Goal: Complete application form

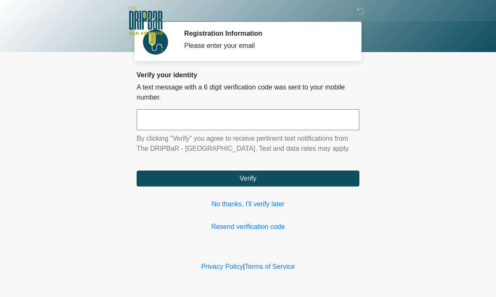
scroll to position [0, 0]
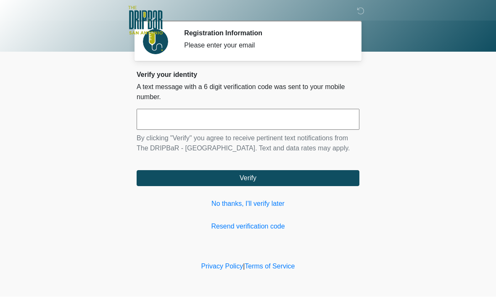
click at [163, 123] on input "text" at bounding box center [248, 119] width 223 height 21
type input "******"
click at [338, 187] on button "Verify" at bounding box center [248, 179] width 223 height 16
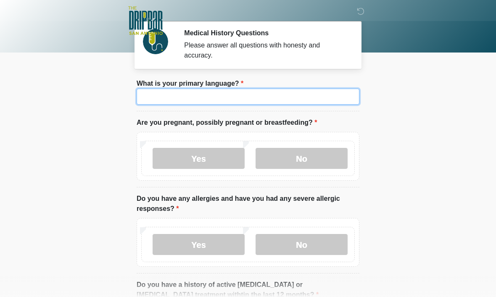
click at [163, 96] on input "What is your primary language?" at bounding box center [248, 97] width 223 height 16
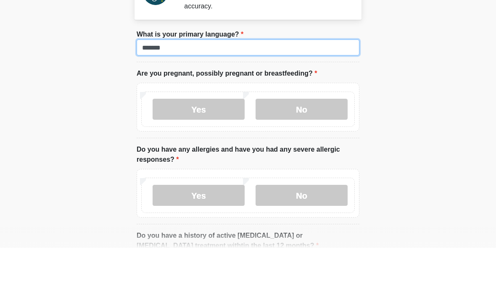
type input "*******"
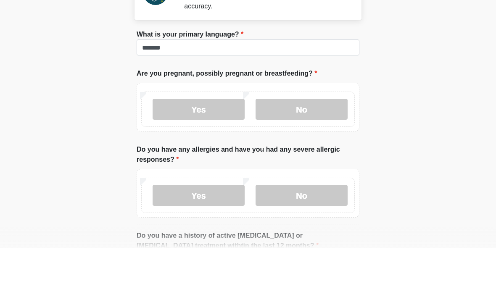
click at [313, 148] on label "No" at bounding box center [302, 158] width 92 height 21
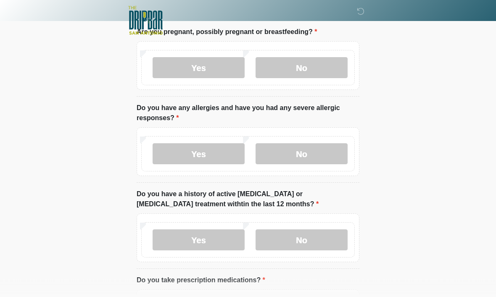
scroll to position [92, 0]
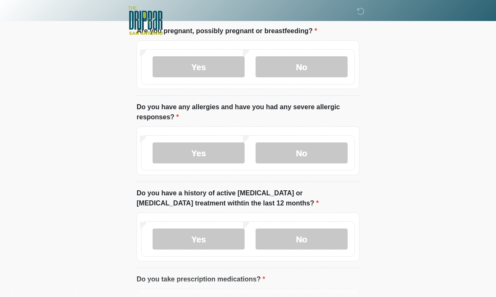
click at [331, 157] on label "No" at bounding box center [302, 153] width 92 height 21
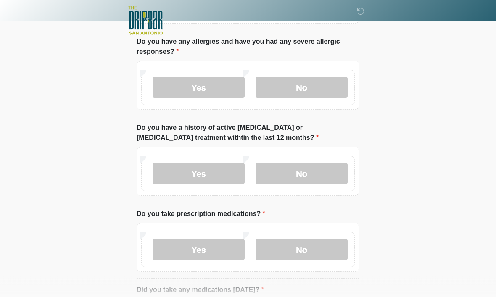
scroll to position [158, 0]
click at [328, 175] on label "No" at bounding box center [302, 173] width 92 height 21
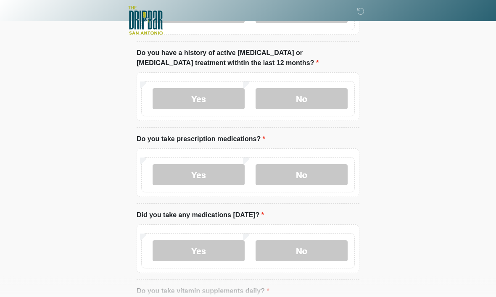
click at [334, 177] on label "No" at bounding box center [302, 175] width 92 height 21
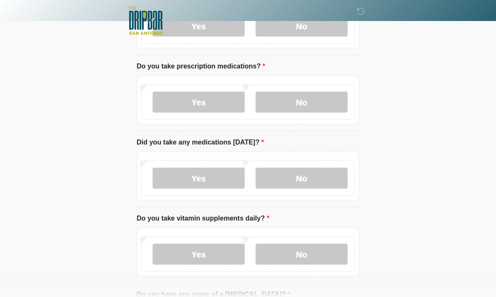
click at [328, 178] on label "No" at bounding box center [302, 178] width 92 height 21
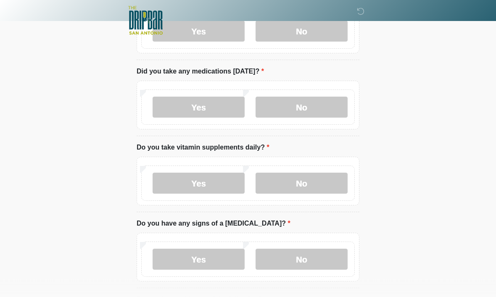
scroll to position [377, 0]
click at [327, 185] on label "No" at bounding box center [302, 183] width 92 height 21
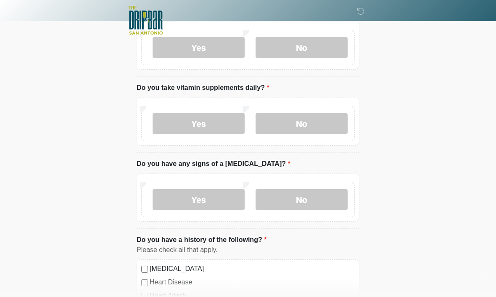
scroll to position [438, 0]
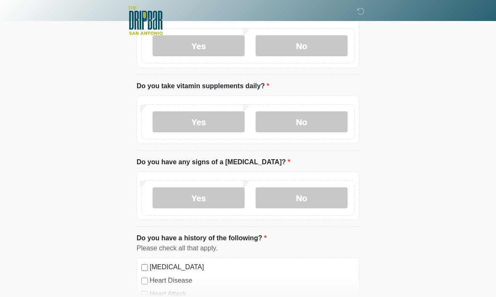
click at [323, 198] on label "No" at bounding box center [302, 198] width 92 height 21
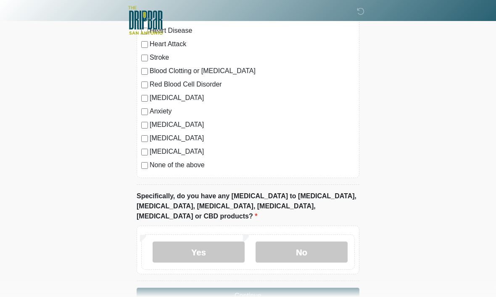
scroll to position [690, 0]
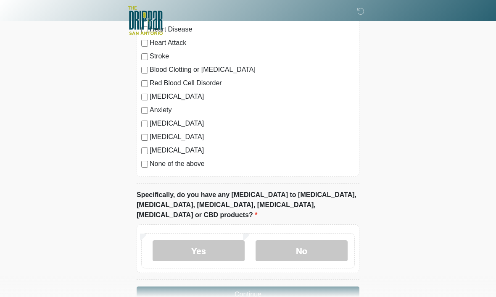
click at [329, 241] on label "No" at bounding box center [302, 251] width 92 height 21
click at [333, 287] on button "Continue" at bounding box center [248, 295] width 223 height 16
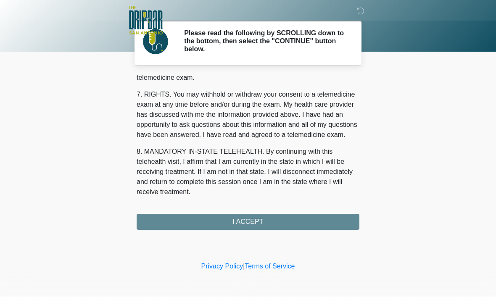
scroll to position [379, 0]
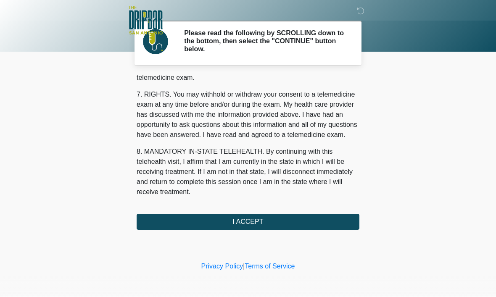
click at [338, 226] on button "I ACCEPT" at bounding box center [248, 223] width 223 height 16
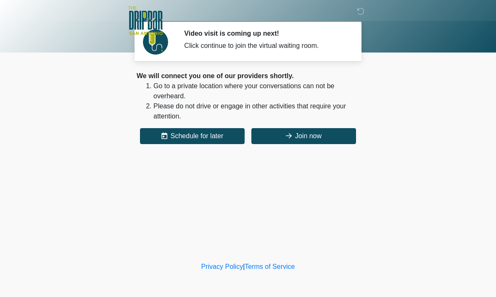
click at [300, 131] on button "Join now" at bounding box center [304, 136] width 105 height 16
